Goal: Information Seeking & Learning: Check status

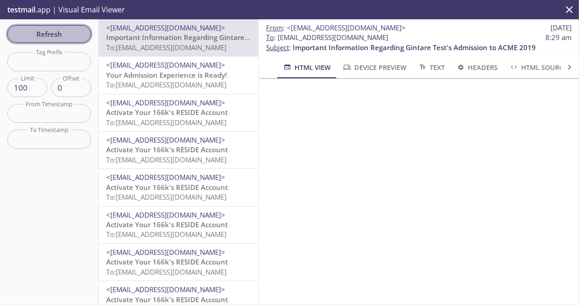
click at [63, 35] on span "Refresh" at bounding box center [49, 34] width 69 height 12
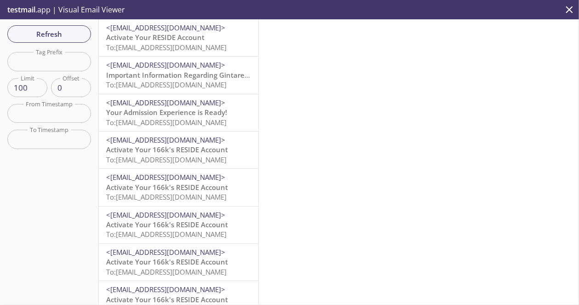
drag, startPoint x: 169, startPoint y: 50, endPoint x: 149, endPoint y: 40, distance: 21.4
click at [149, 40] on span "Activate Your RESIDE Account" at bounding box center [155, 37] width 98 height 9
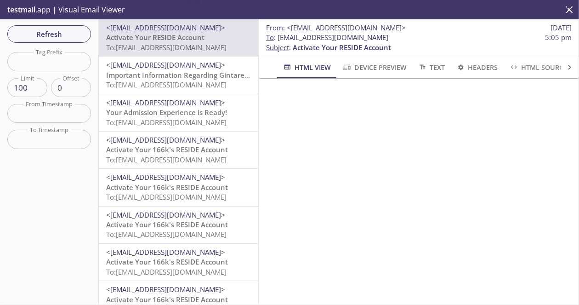
scroll to position [92, 0]
drag, startPoint x: 422, startPoint y: 35, endPoint x: 276, endPoint y: 34, distance: 146.2
click at [276, 34] on span "To : [EMAIL_ADDRESS][DOMAIN_NAME] 5:05 pm" at bounding box center [419, 38] width 306 height 10
copy span "[EMAIL_ADDRESS][DOMAIN_NAME]"
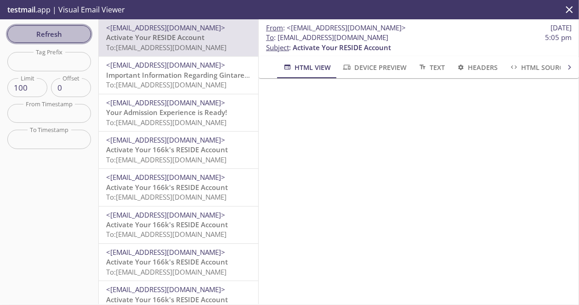
click at [51, 42] on button "Refresh" at bounding box center [49, 33] width 84 height 17
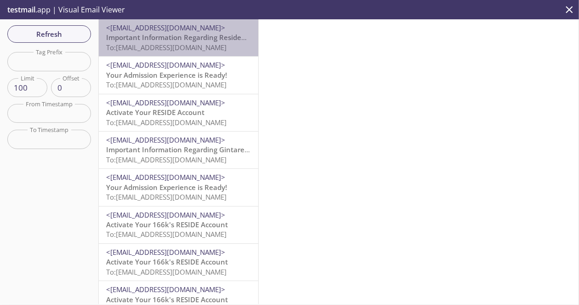
click at [197, 47] on span "To: [EMAIL_ADDRESS][DOMAIN_NAME]" at bounding box center [166, 47] width 120 height 9
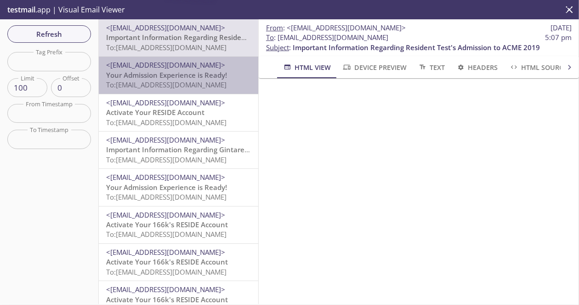
click at [201, 73] on span "Your Admission Experience is Ready!" at bounding box center [166, 74] width 121 height 9
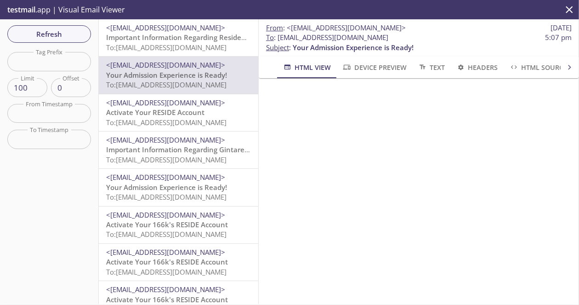
click at [186, 26] on span "<[EMAIL_ADDRESS][DOMAIN_NAME]>" at bounding box center [165, 27] width 119 height 9
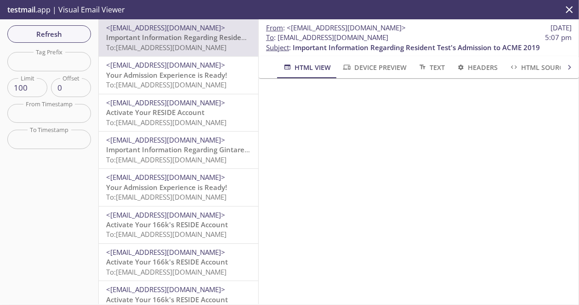
drag, startPoint x: 388, startPoint y: 34, endPoint x: 279, endPoint y: 37, distance: 109.4
click at [279, 37] on span "To : [EMAIL_ADDRESS][DOMAIN_NAME] 5:07 pm" at bounding box center [419, 38] width 306 height 10
copy span "[EMAIL_ADDRESS][DOMAIN_NAME]"
click at [234, 58] on div "<[EMAIL_ADDRESS][DOMAIN_NAME]> Your Admission Experience is Ready! To: [EMAIL_A…" at bounding box center [178, 75] width 159 height 37
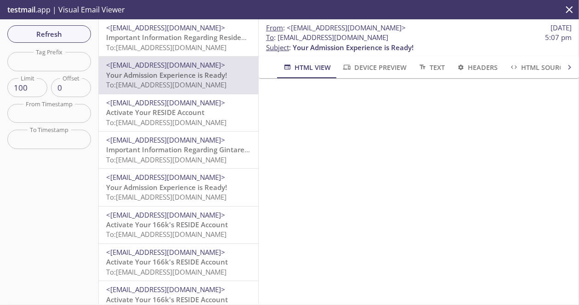
drag, startPoint x: 412, startPoint y: 35, endPoint x: 278, endPoint y: 36, distance: 134.2
click at [278, 36] on span "To : [EMAIL_ADDRESS][DOMAIN_NAME] 5:07 pm" at bounding box center [419, 38] width 306 height 10
copy span "[EMAIL_ADDRESS][DOMAIN_NAME]"
click at [34, 33] on span "Refresh" at bounding box center [49, 34] width 69 height 12
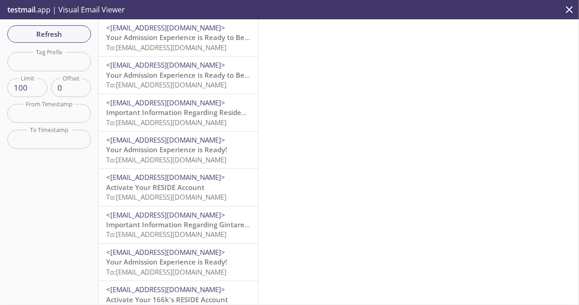
click at [198, 80] on span "To: [EMAIL_ADDRESS][DOMAIN_NAME]" at bounding box center [166, 84] width 120 height 9
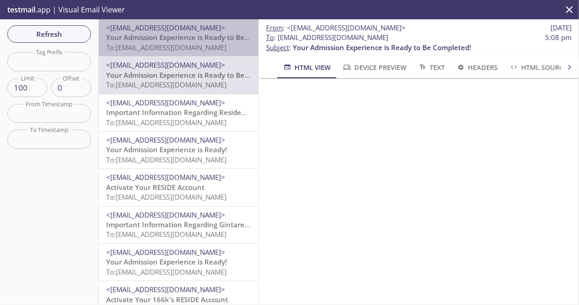
click at [197, 35] on span "Your Admission Experience is Ready to Be Completed!" at bounding box center [195, 37] width 178 height 9
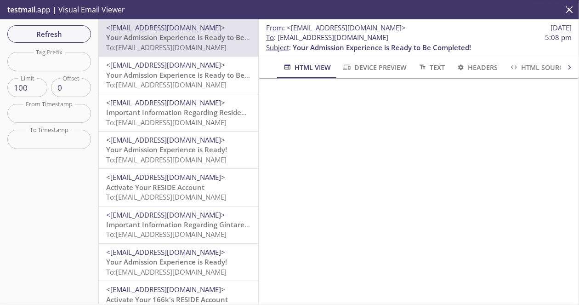
click at [202, 68] on span "<[EMAIL_ADDRESS][DOMAIN_NAME]>" at bounding box center [165, 64] width 119 height 9
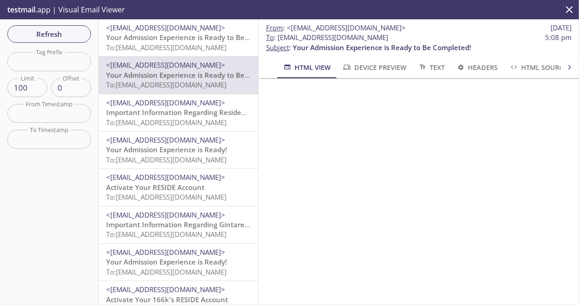
click at [76, 29] on span "Refresh" at bounding box center [49, 34] width 69 height 12
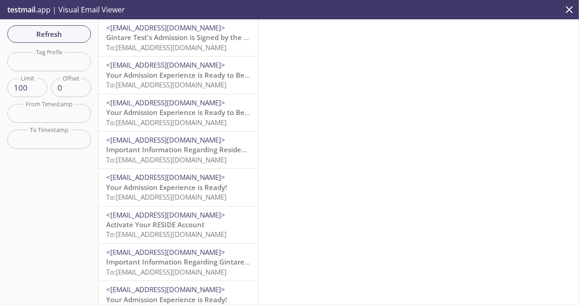
click at [200, 34] on span "Gintare Test's Admission is Signed by the Resident" at bounding box center [189, 37] width 167 height 9
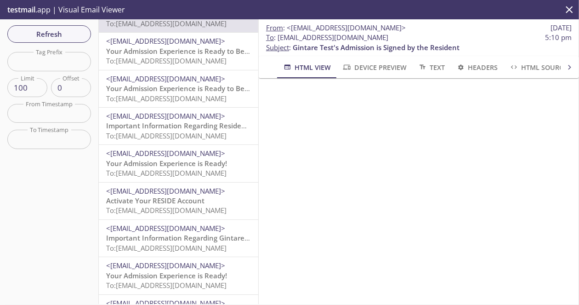
scroll to position [46, 0]
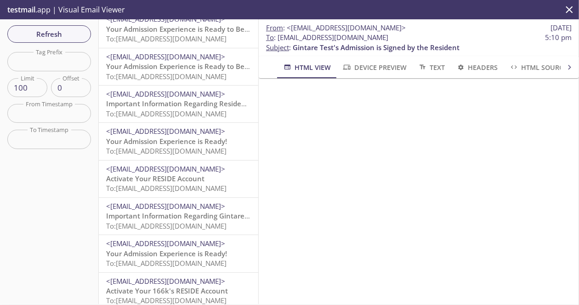
click at [179, 165] on span "<[EMAIL_ADDRESS][DOMAIN_NAME]>" at bounding box center [165, 168] width 119 height 9
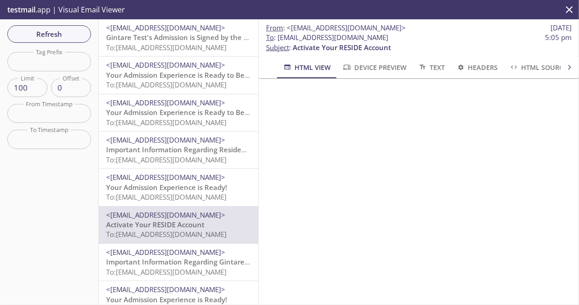
click at [186, 40] on span "Gintare Test's Admission is Signed by the Resident" at bounding box center [189, 37] width 167 height 9
